Goal: Find specific page/section: Find specific page/section

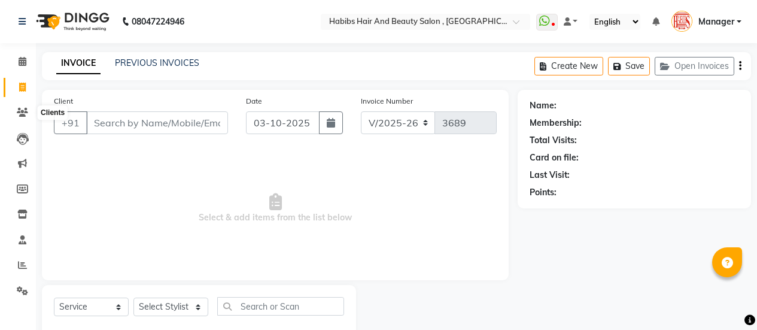
select select "5651"
select select "service"
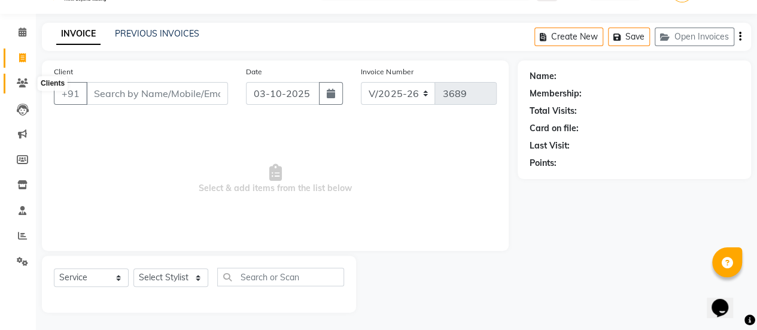
click at [18, 83] on icon at bounding box center [22, 82] width 11 height 9
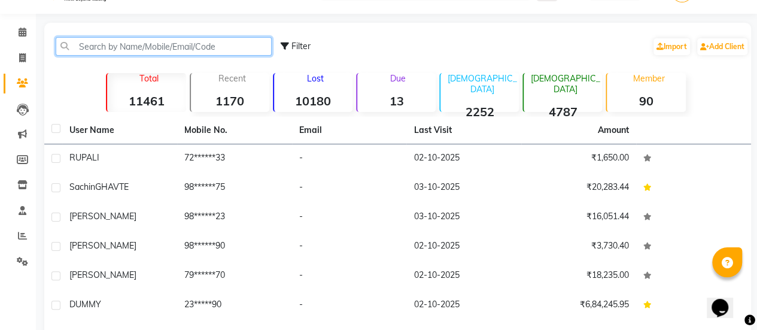
click at [111, 45] on input "text" at bounding box center [164, 46] width 216 height 19
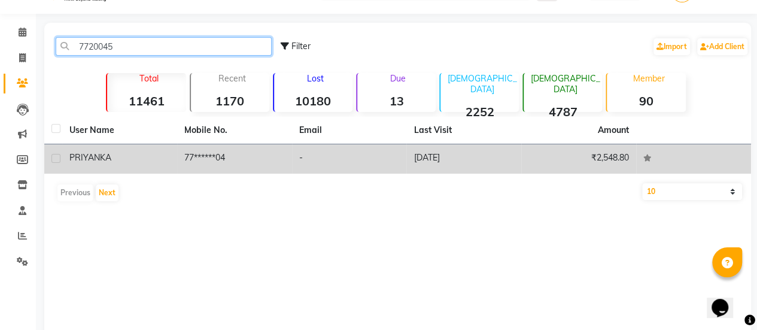
type input "7720045"
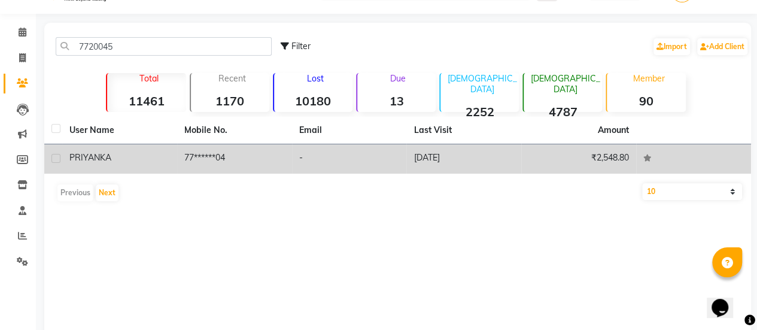
click at [111, 156] on div "PRIYANKA" at bounding box center [119, 157] width 100 height 13
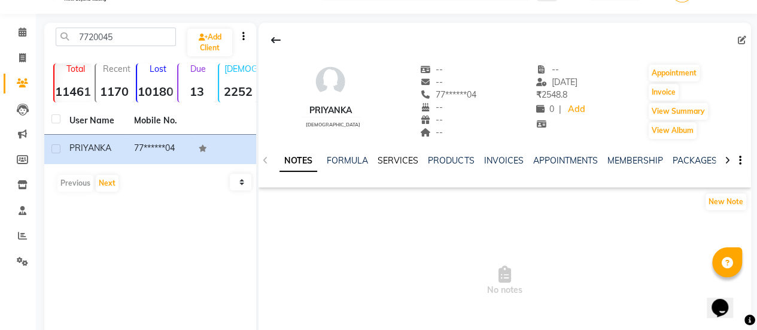
click at [389, 156] on link "SERVICES" at bounding box center [397, 160] width 41 height 11
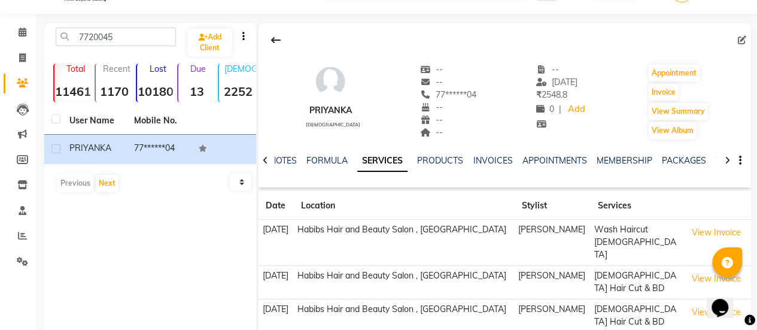
click at [389, 156] on link "SERVICES" at bounding box center [382, 161] width 50 height 22
